Goal: Use online tool/utility: Utilize a website feature to perform a specific function

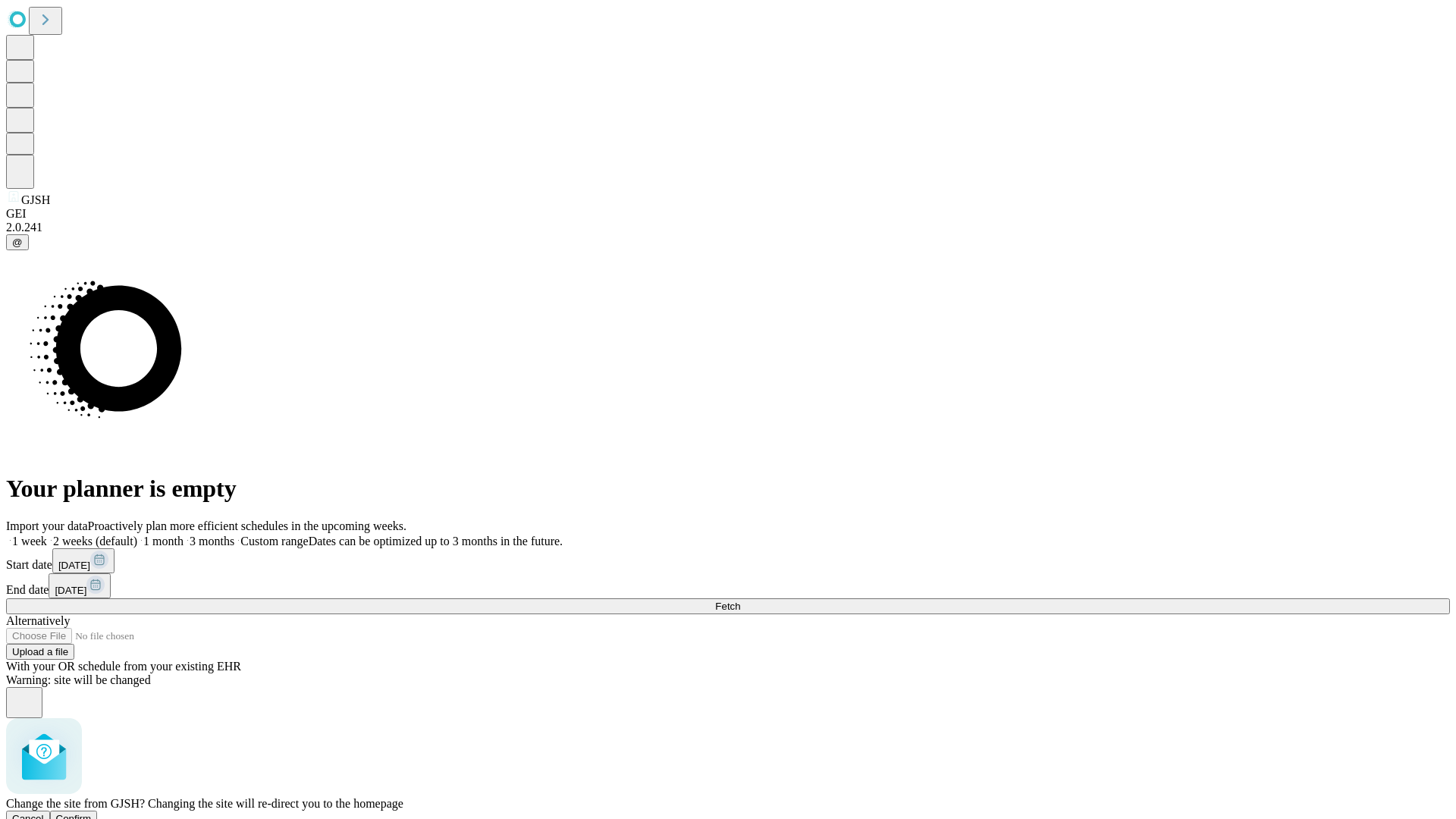
click at [92, 813] on span "Confirm" at bounding box center [74, 819] width 36 height 11
click at [137, 535] on label "2 weeks (default)" at bounding box center [92, 542] width 90 height 13
click at [740, 601] on span "Fetch" at bounding box center [727, 606] width 25 height 11
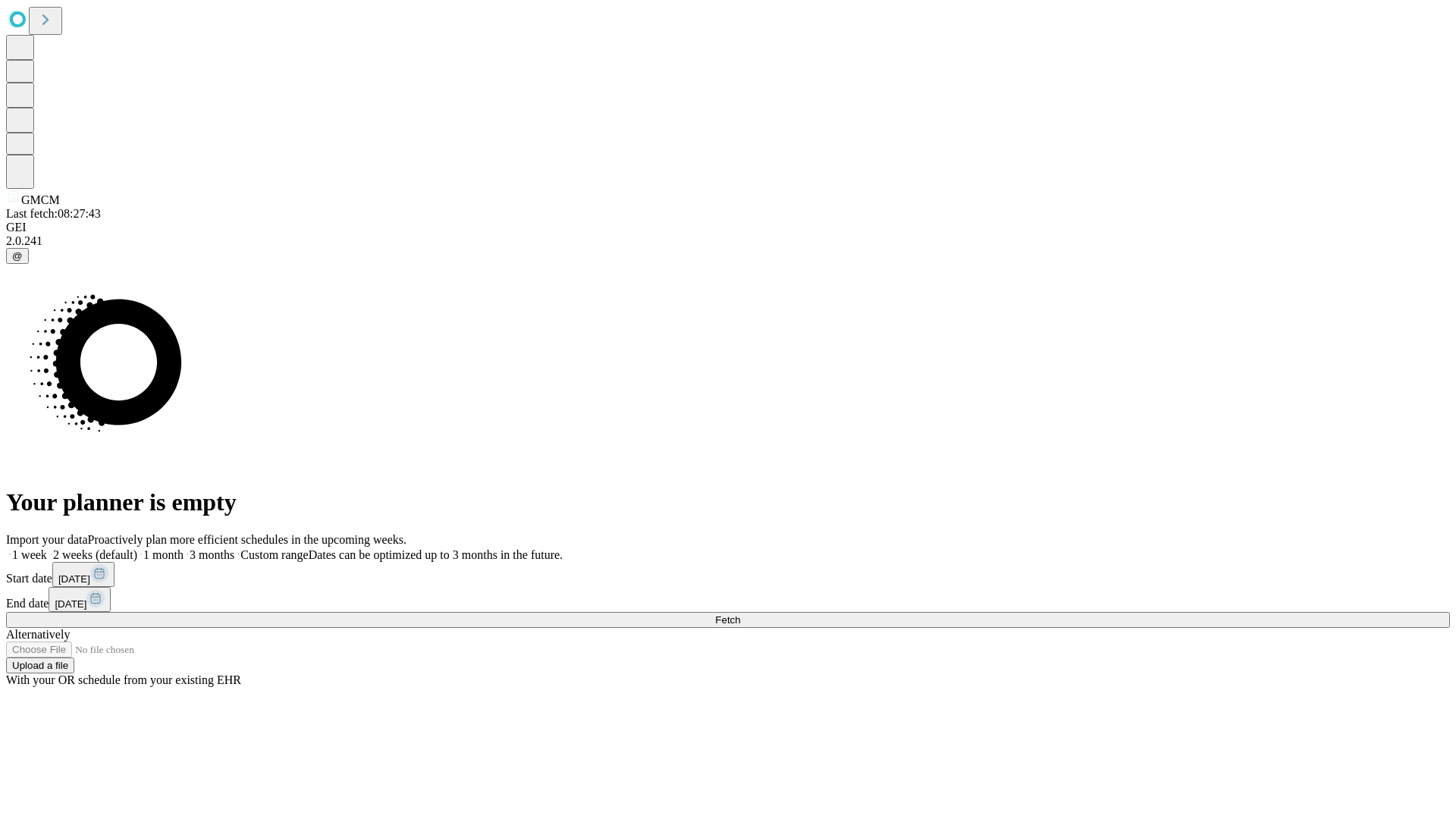
click at [137, 548] on label "2 weeks (default)" at bounding box center [92, 555] width 90 height 13
click at [740, 614] on span "Fetch" at bounding box center [727, 620] width 25 height 11
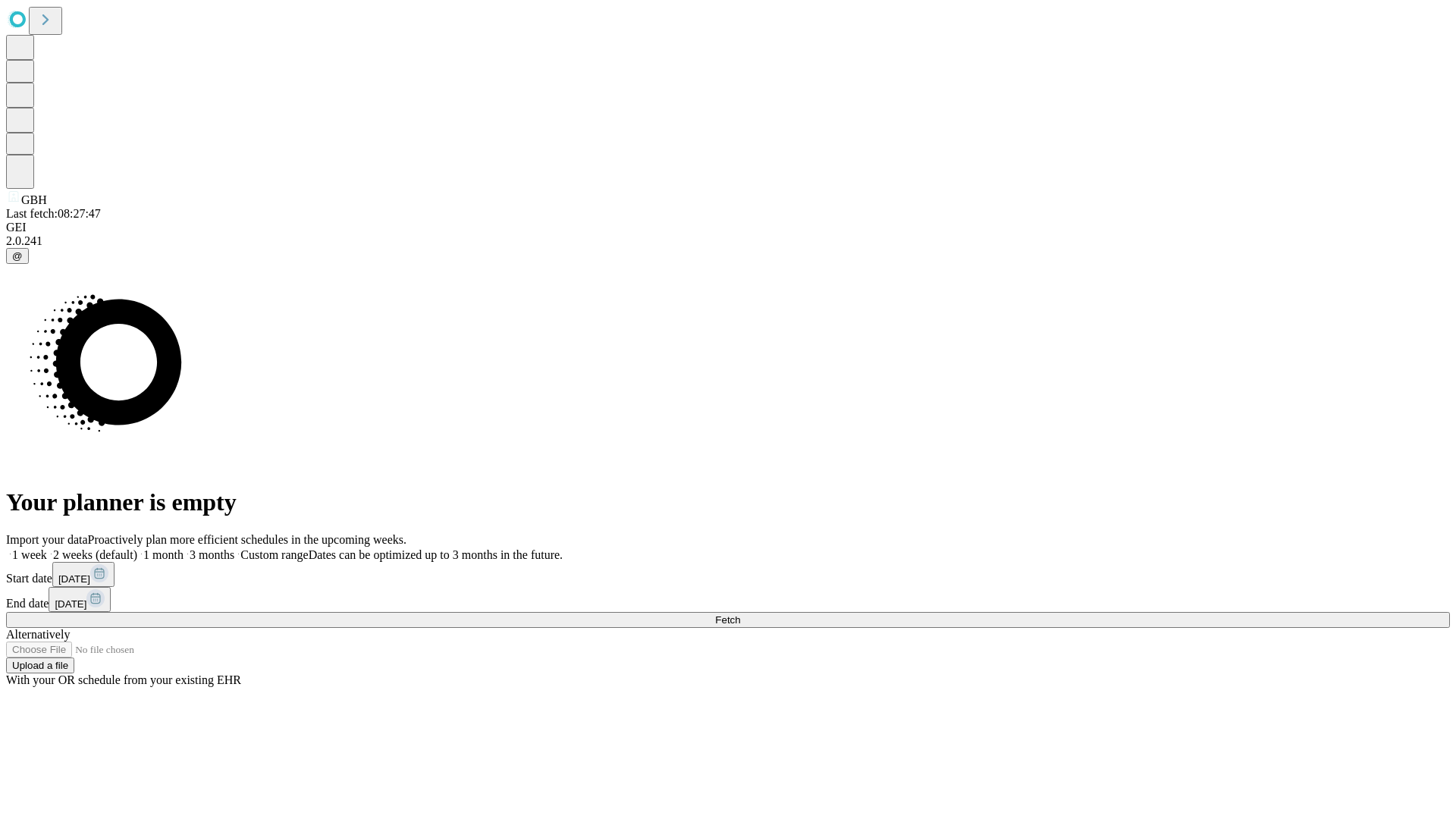
click at [137, 548] on label "2 weeks (default)" at bounding box center [92, 555] width 90 height 13
click at [740, 614] on span "Fetch" at bounding box center [727, 620] width 25 height 11
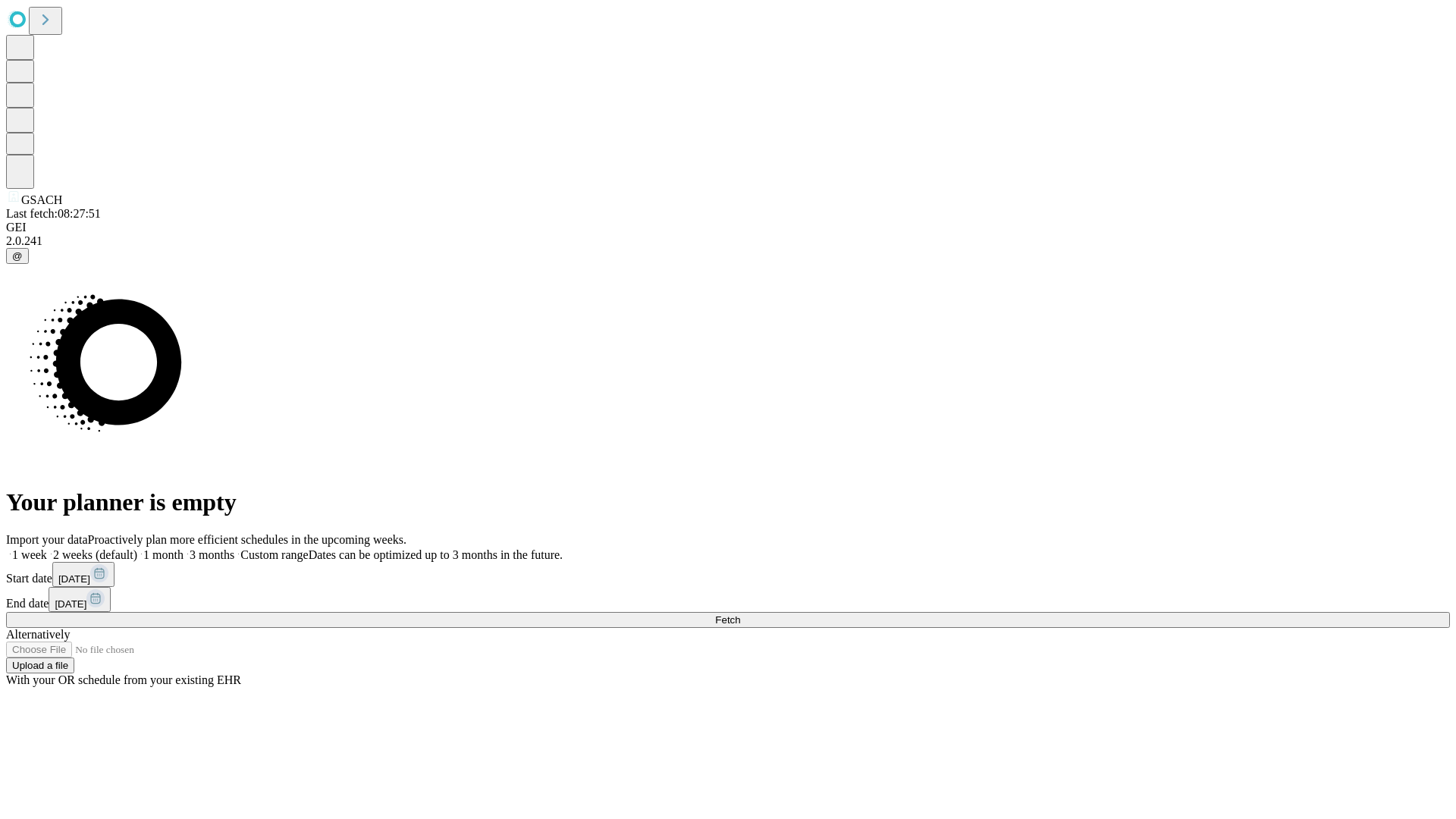
click at [137, 548] on label "2 weeks (default)" at bounding box center [92, 555] width 90 height 13
click at [740, 614] on span "Fetch" at bounding box center [727, 620] width 25 height 11
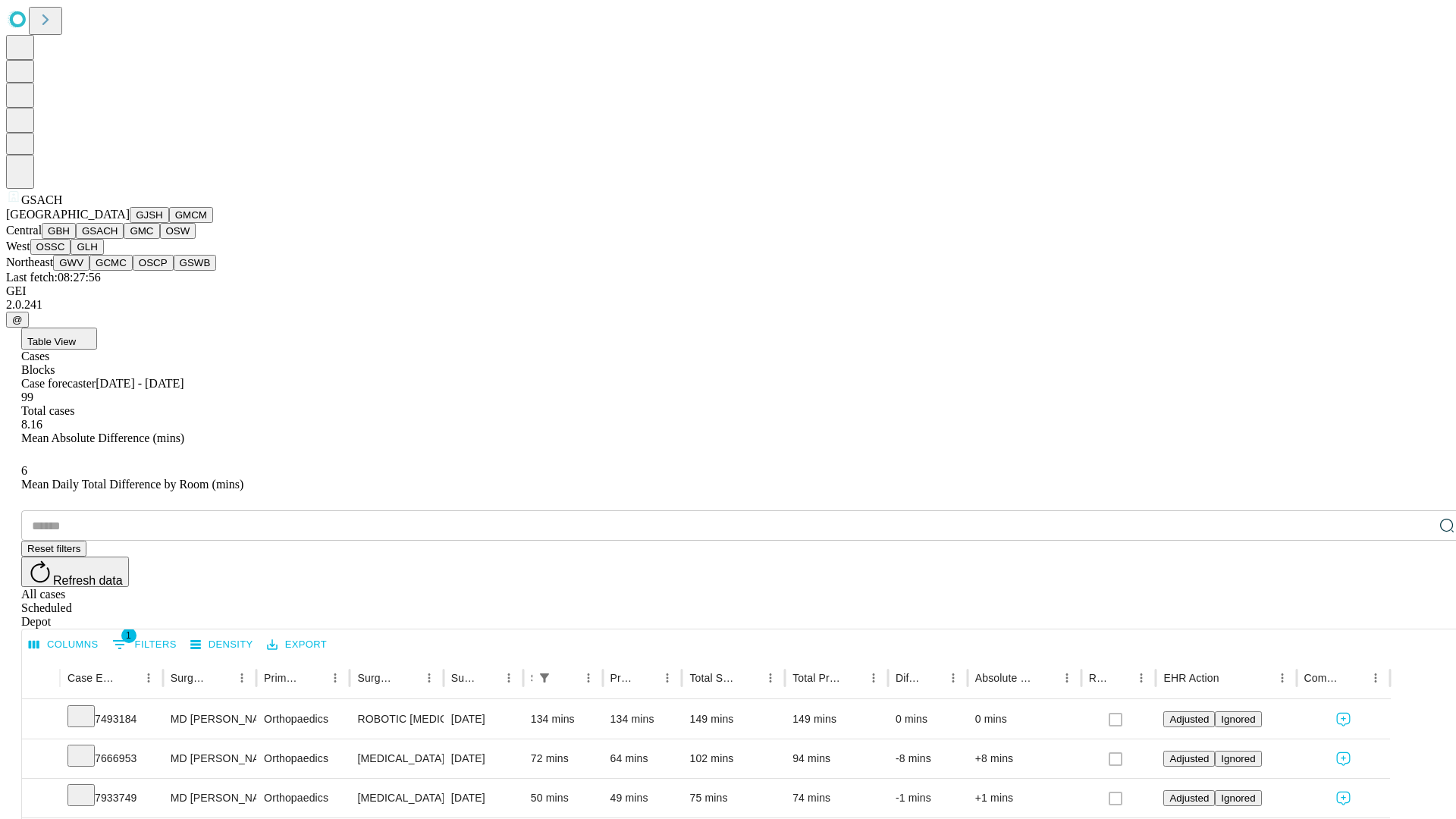
click at [124, 239] on button "GMC" at bounding box center [142, 231] width 36 height 16
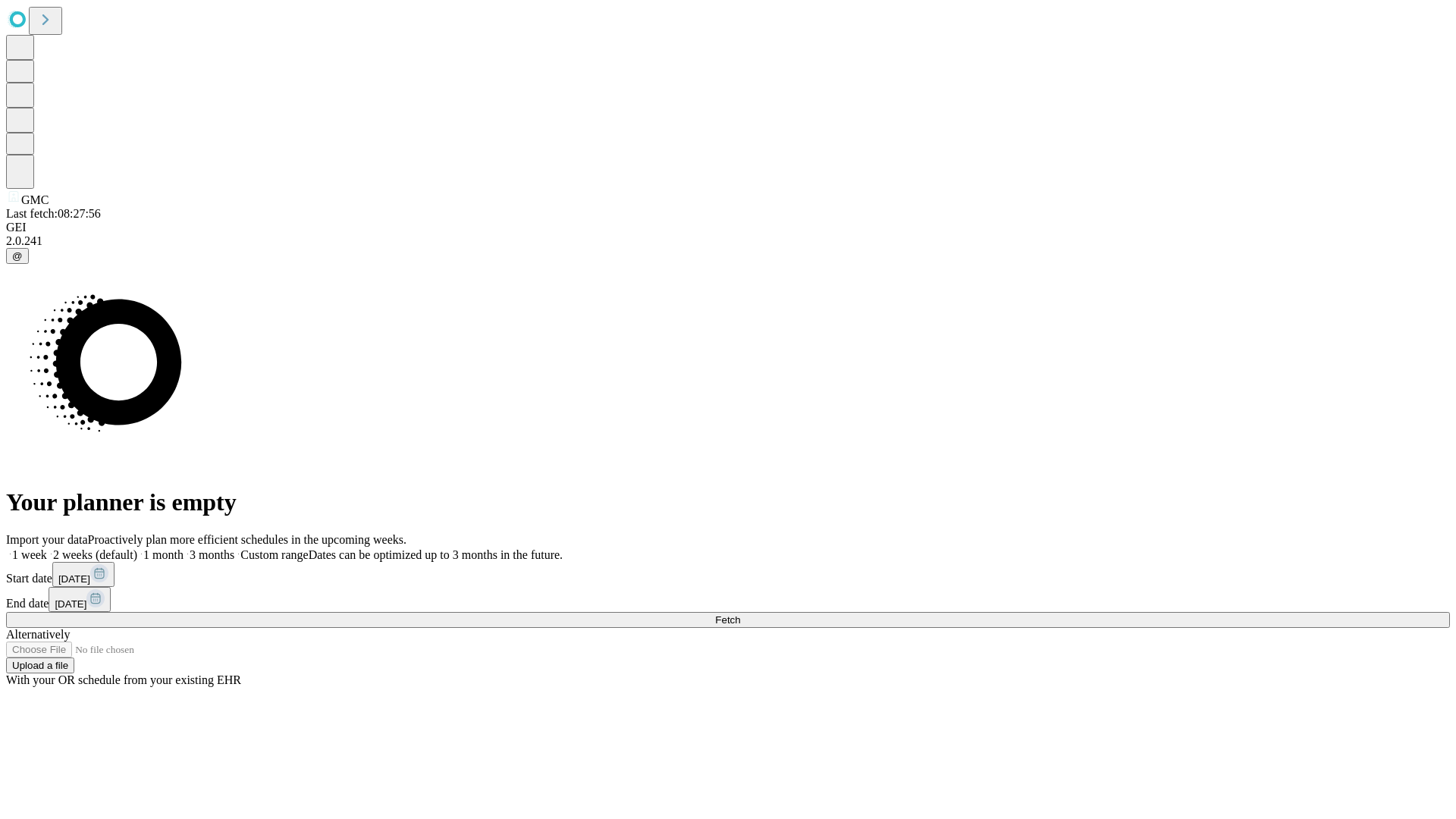
click at [137, 548] on label "2 weeks (default)" at bounding box center [92, 555] width 90 height 13
click at [740, 614] on span "Fetch" at bounding box center [727, 620] width 25 height 11
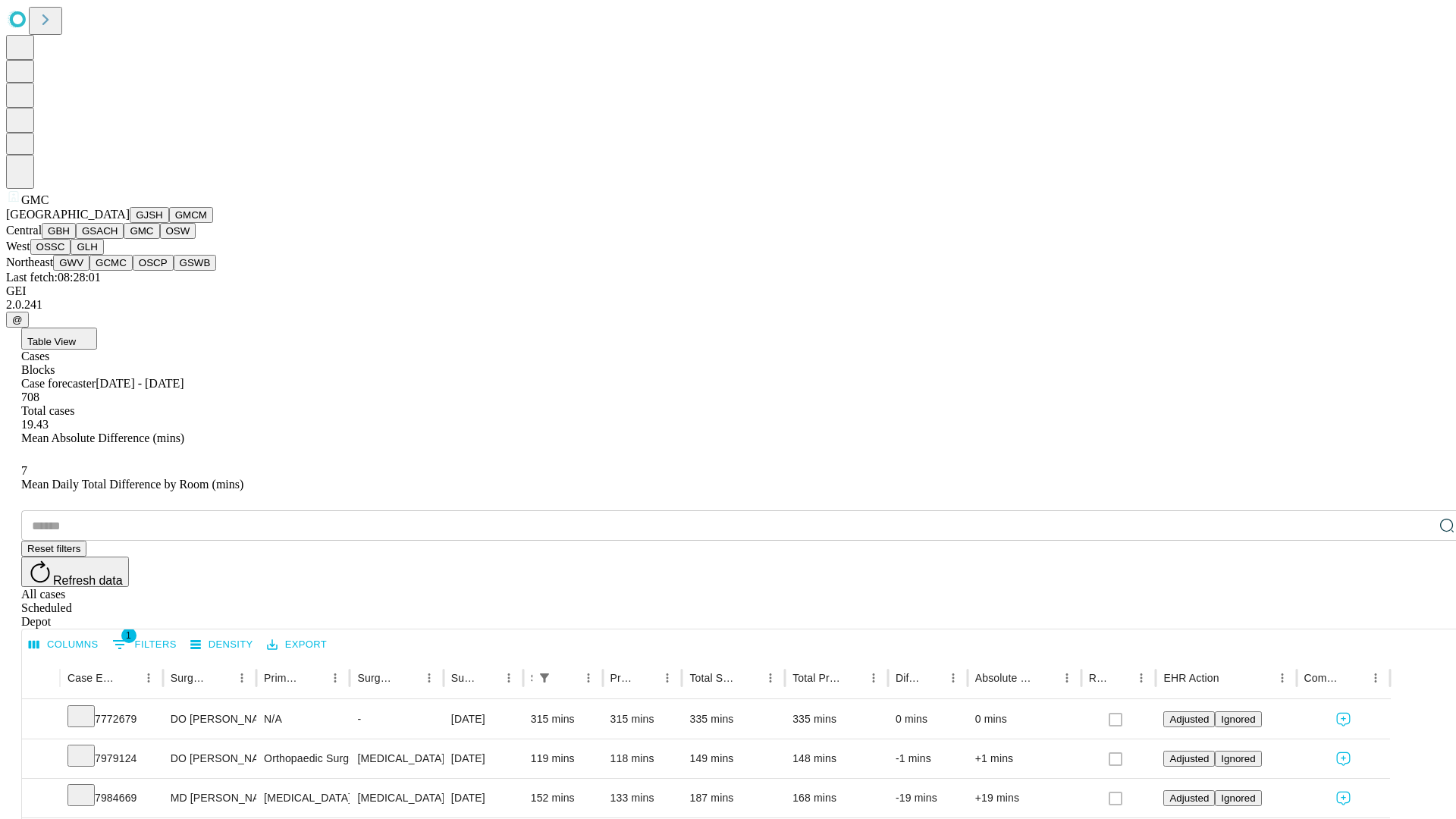
click at [160, 239] on button "OSW" at bounding box center [178, 231] width 36 height 16
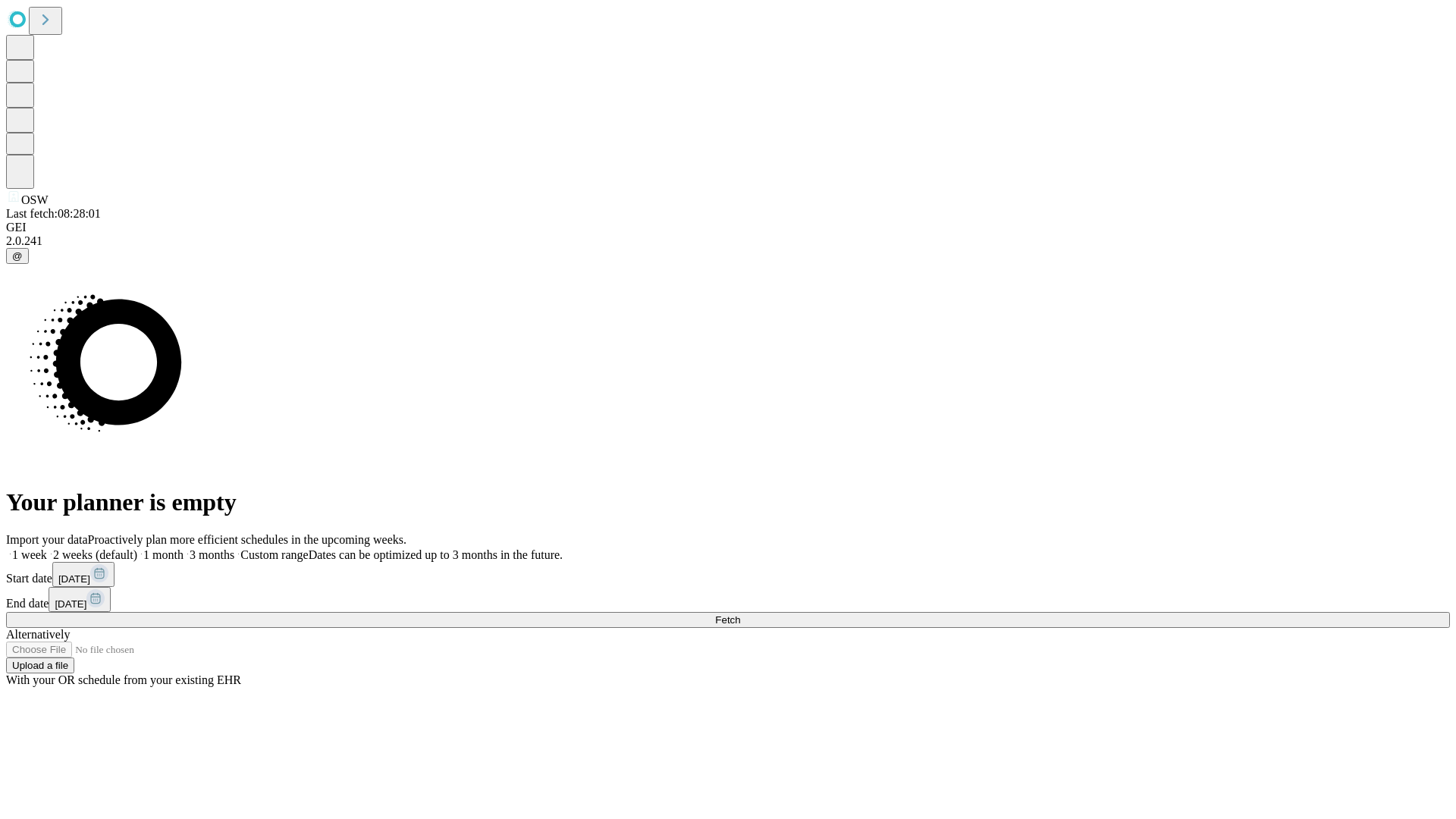
click at [137, 548] on label "2 weeks (default)" at bounding box center [92, 555] width 90 height 13
click at [740, 614] on span "Fetch" at bounding box center [727, 620] width 25 height 11
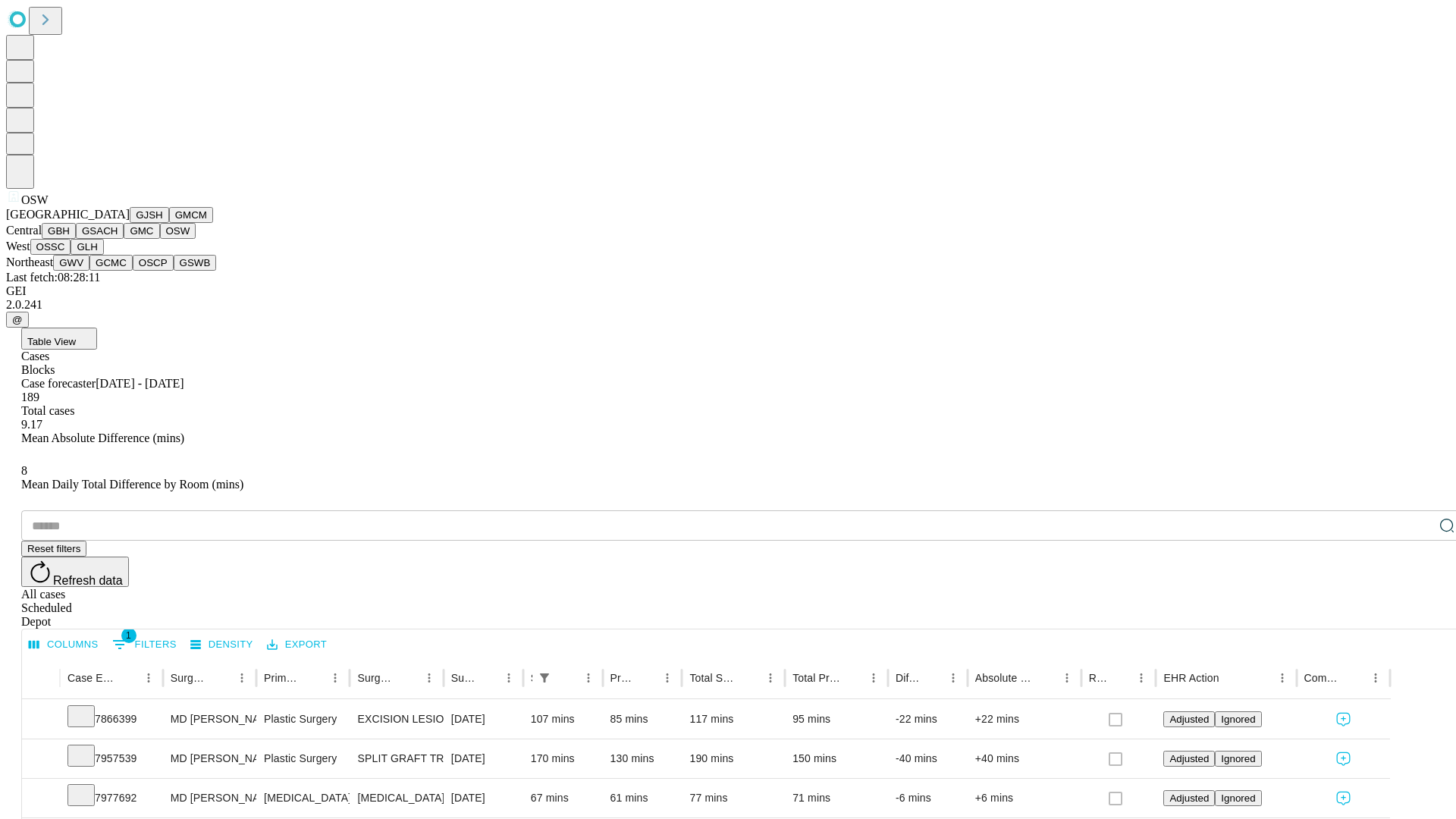
click at [71, 254] on button "OSSC" at bounding box center [51, 246] width 41 height 16
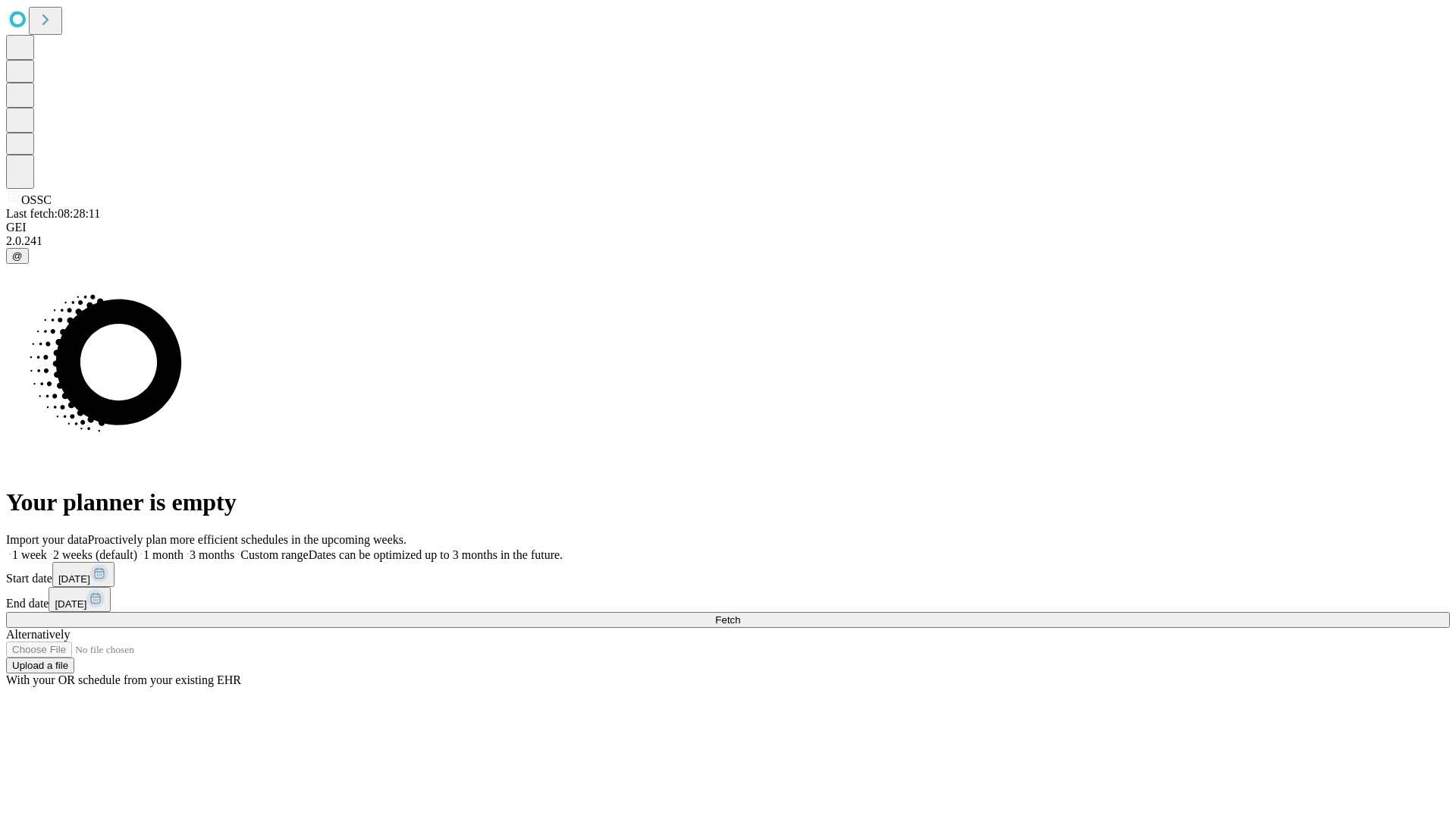
click at [137, 548] on label "2 weeks (default)" at bounding box center [92, 555] width 90 height 13
click at [740, 614] on span "Fetch" at bounding box center [727, 620] width 25 height 11
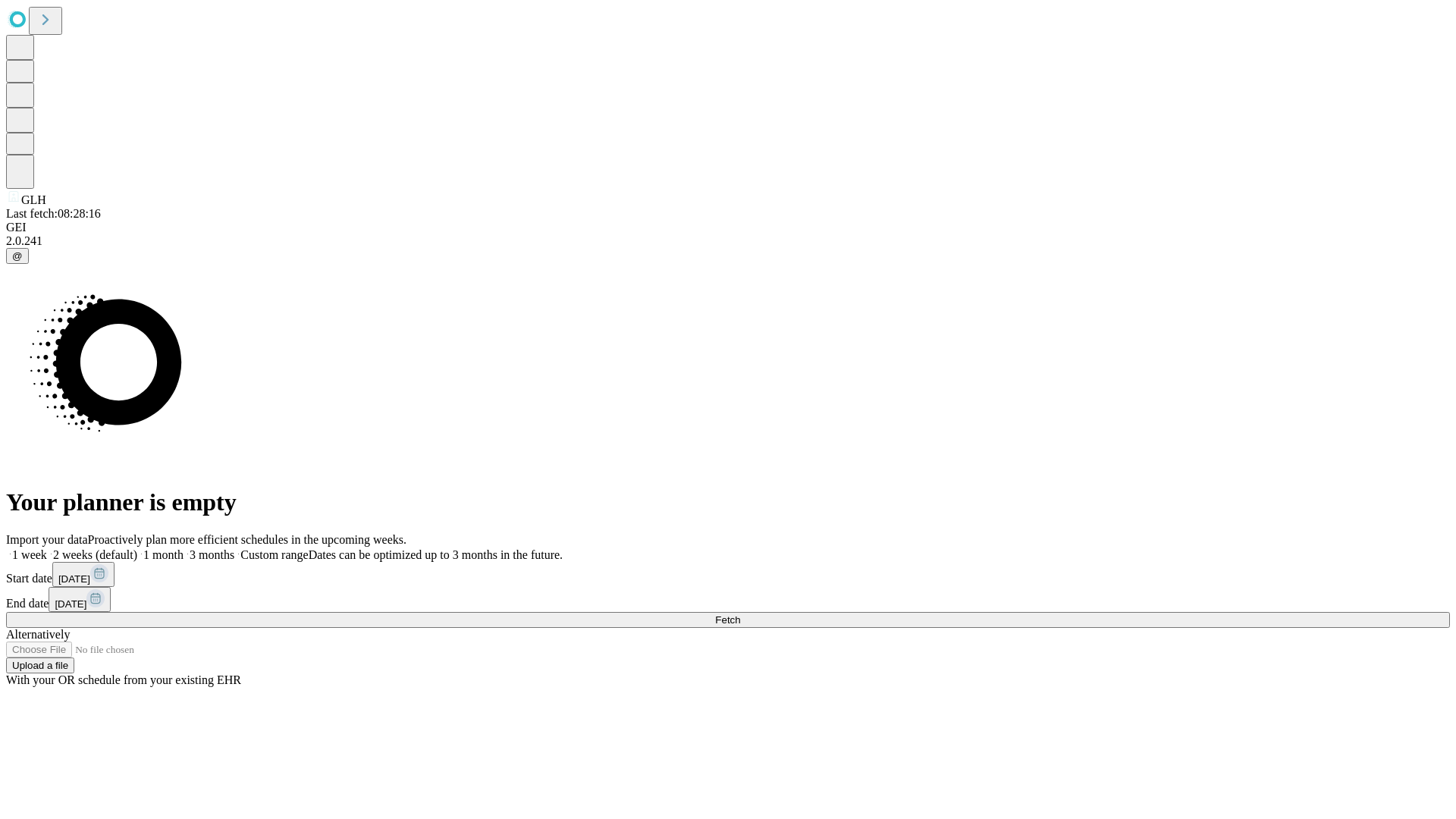
click at [137, 548] on label "2 weeks (default)" at bounding box center [92, 555] width 90 height 13
click at [740, 614] on span "Fetch" at bounding box center [727, 620] width 25 height 11
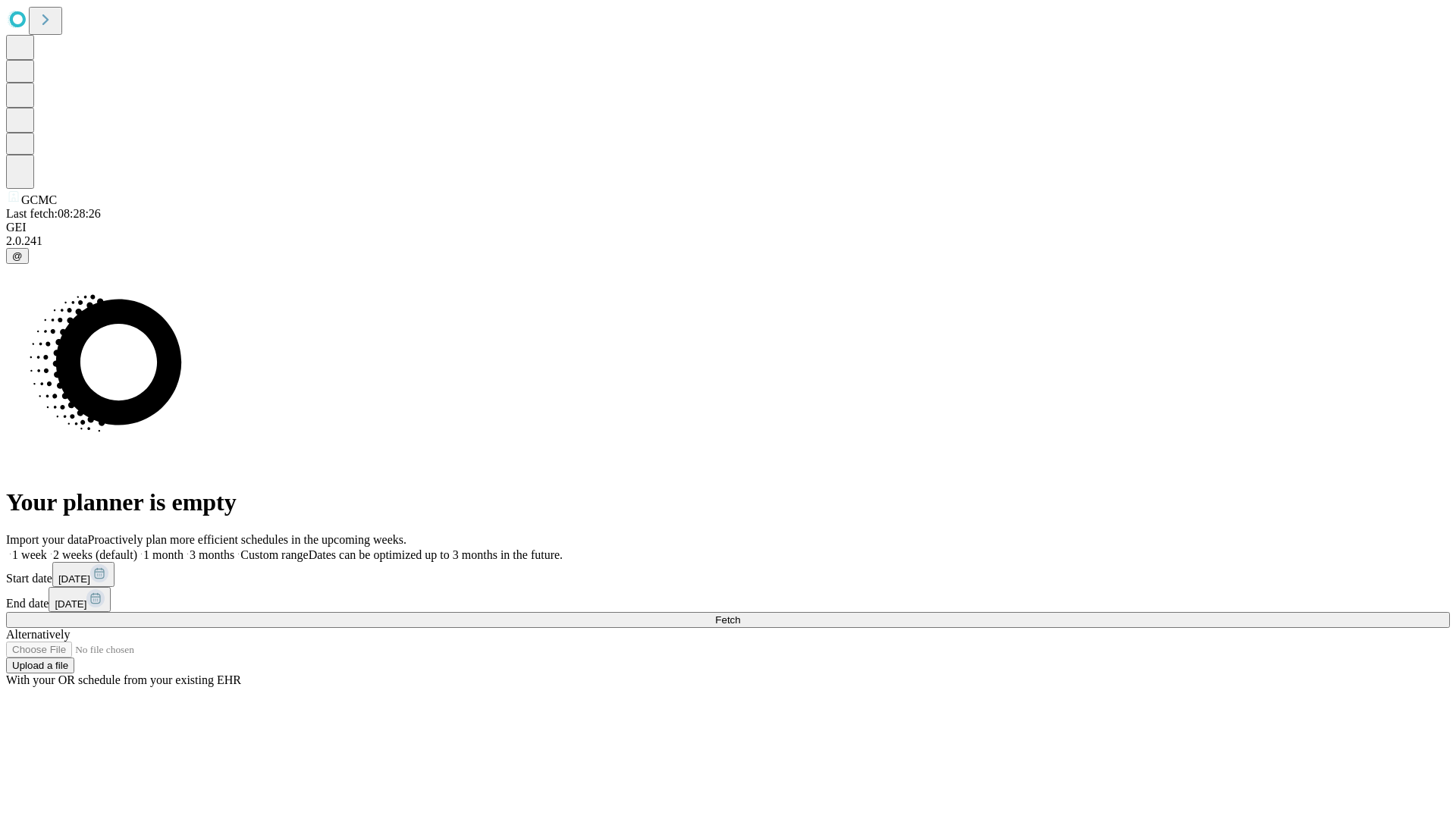
click at [137, 548] on label "2 weeks (default)" at bounding box center [92, 555] width 90 height 13
click at [740, 614] on span "Fetch" at bounding box center [727, 620] width 25 height 11
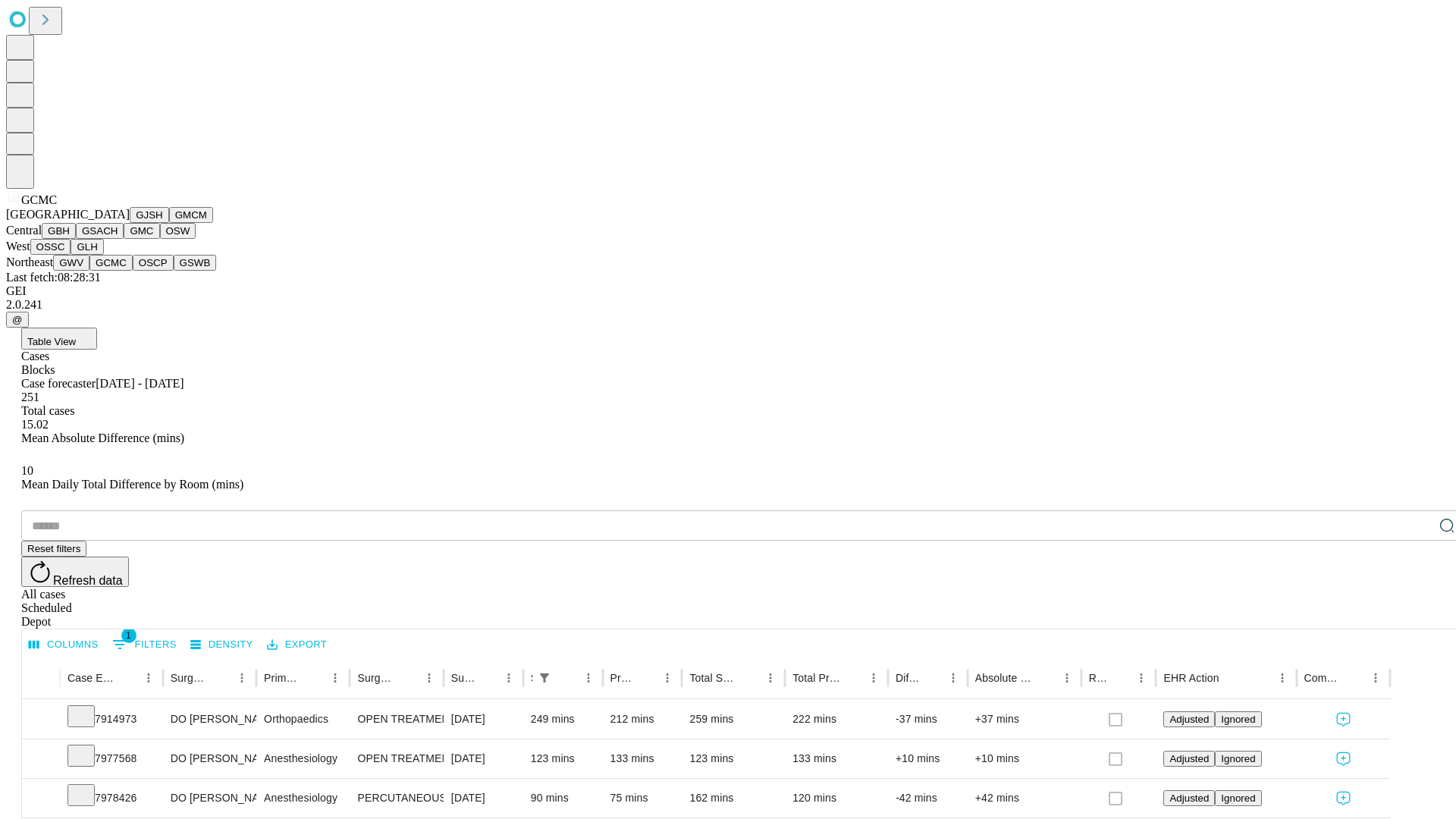
click at [133, 271] on button "OSCP" at bounding box center [153, 262] width 41 height 16
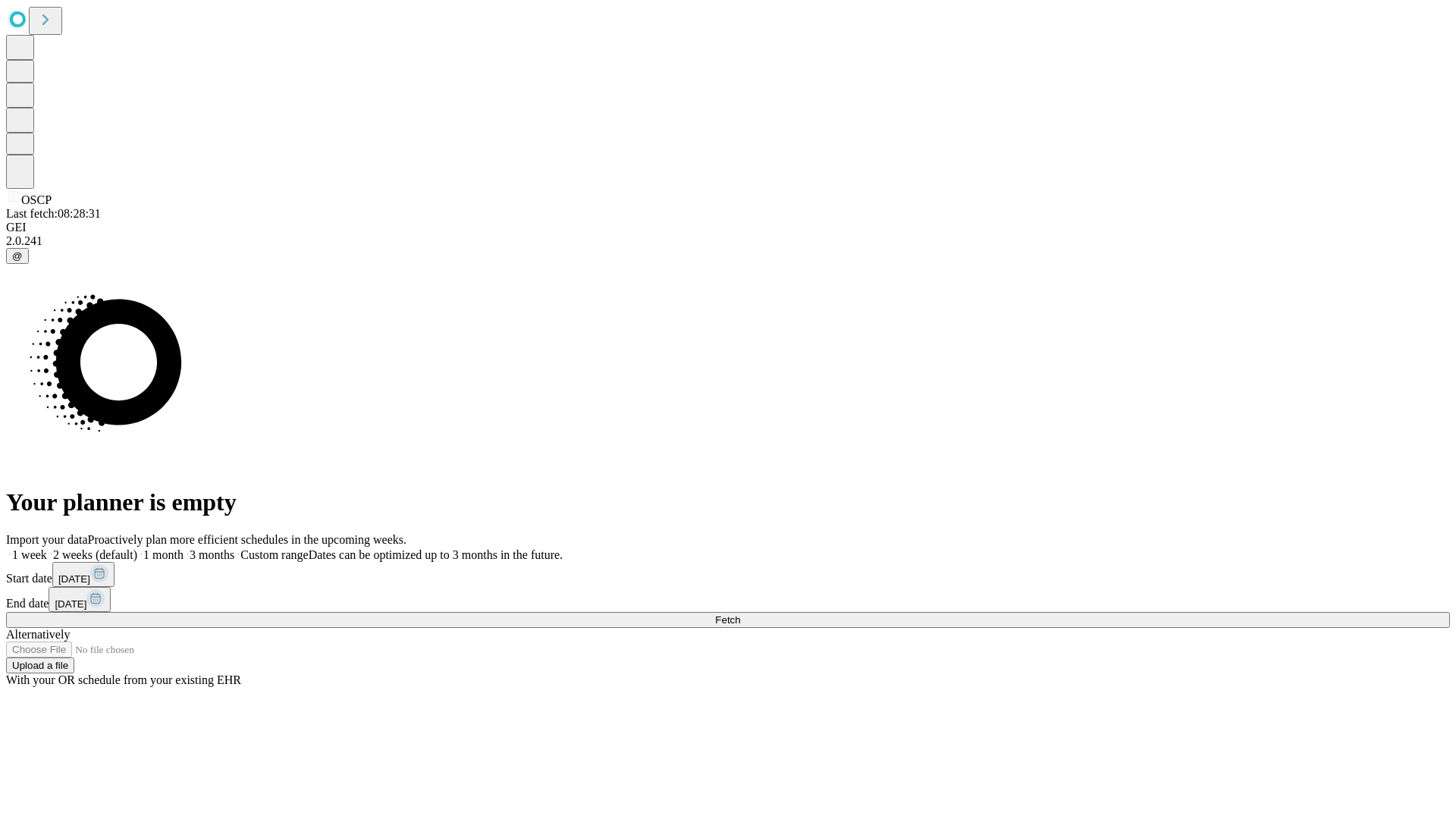
click at [137, 548] on label "2 weeks (default)" at bounding box center [92, 555] width 90 height 13
click at [740, 614] on span "Fetch" at bounding box center [727, 620] width 25 height 11
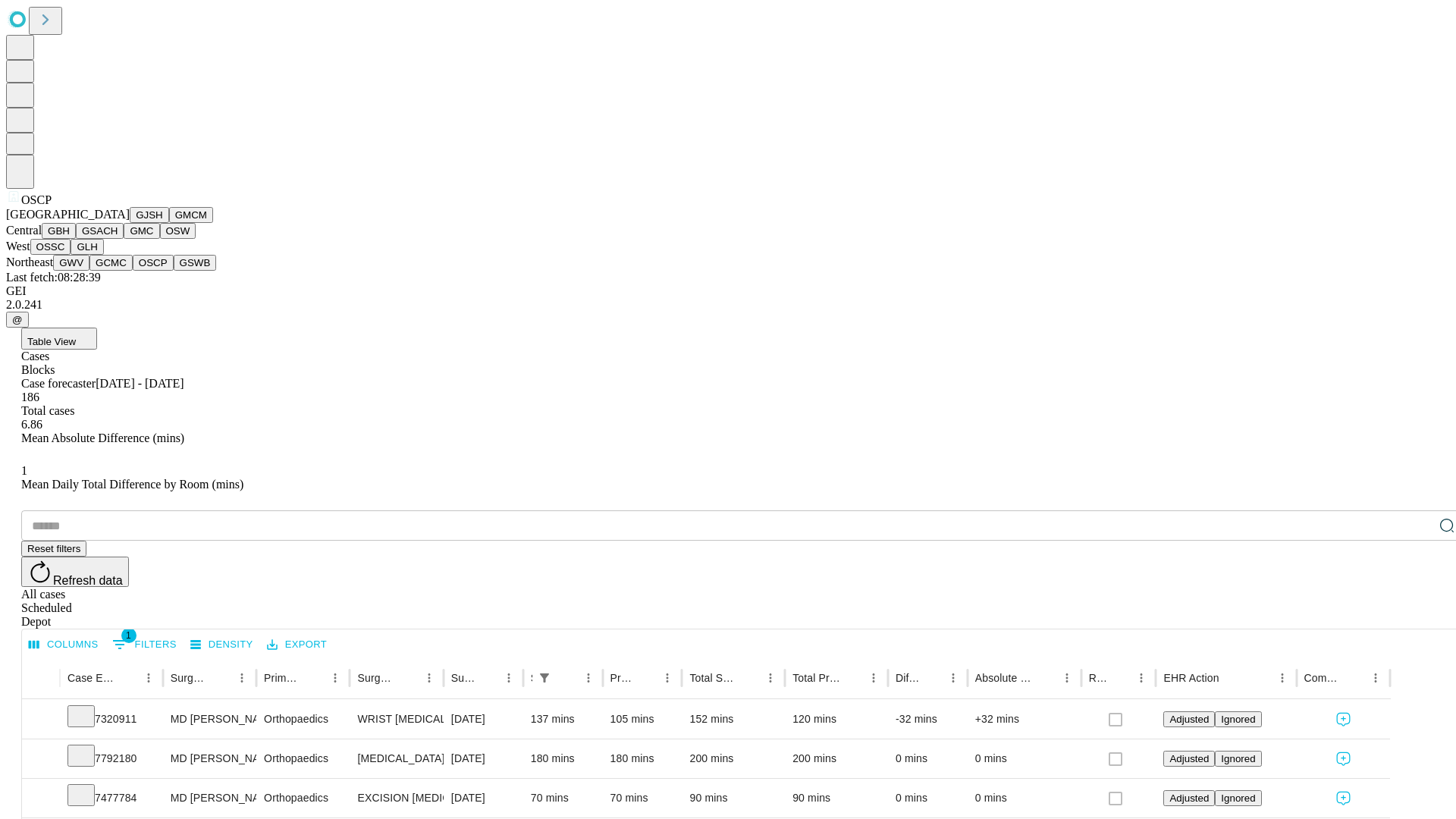
click at [173, 271] on button "GSWB" at bounding box center [195, 262] width 43 height 16
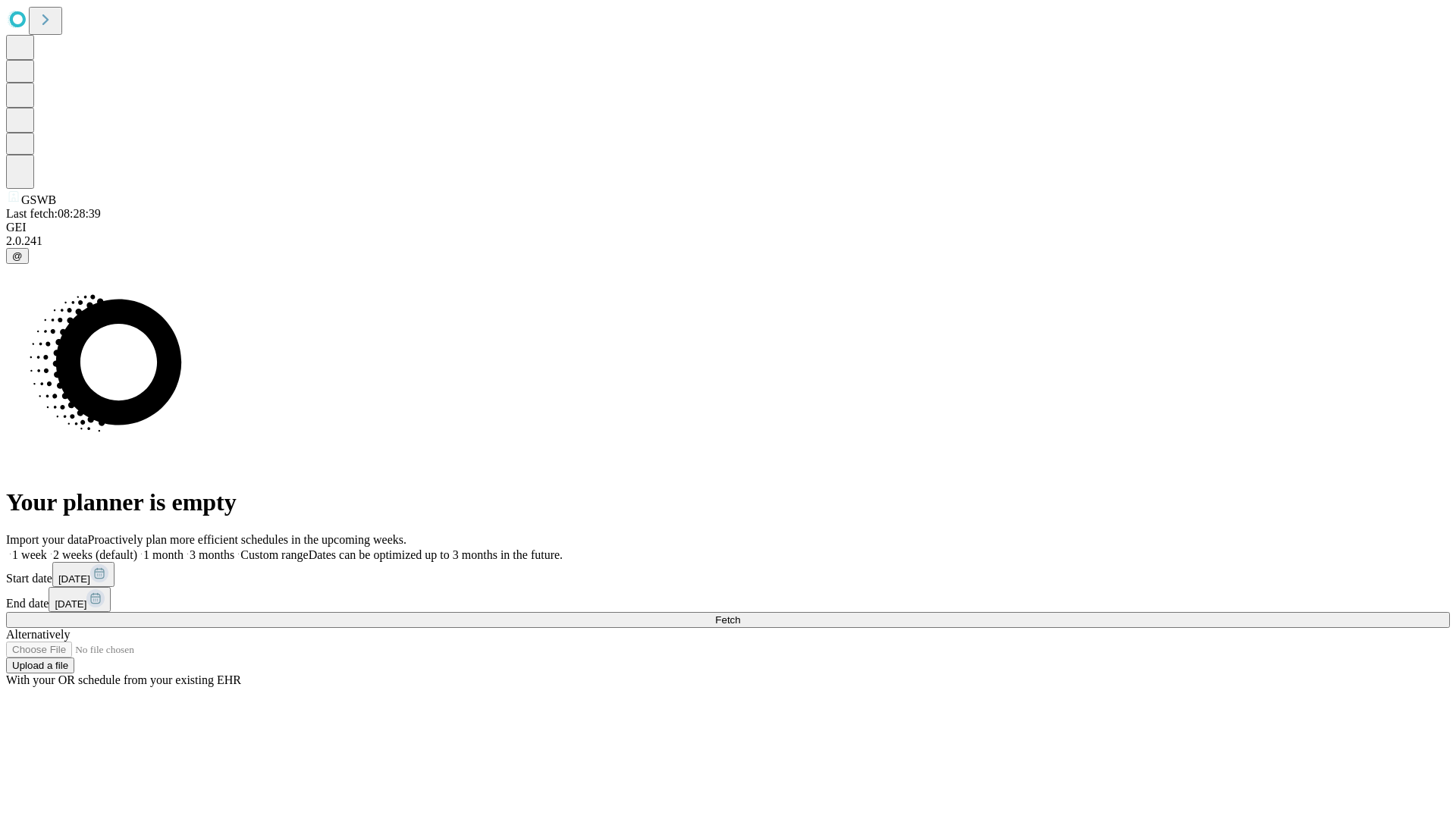
click at [137, 548] on label "2 weeks (default)" at bounding box center [92, 555] width 90 height 13
click at [740, 614] on span "Fetch" at bounding box center [727, 620] width 25 height 11
